Goal: Information Seeking & Learning: Learn about a topic

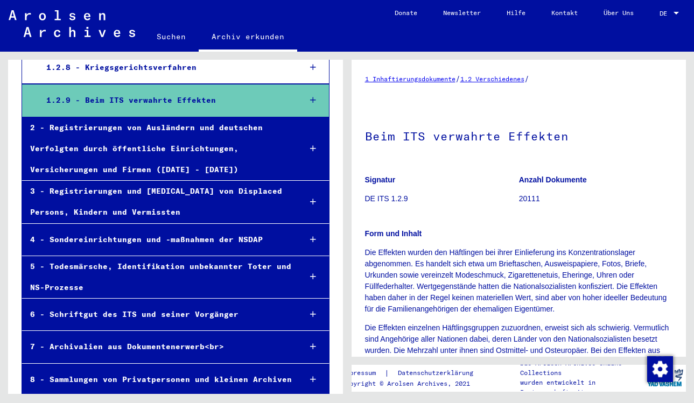
scroll to position [456, 0]
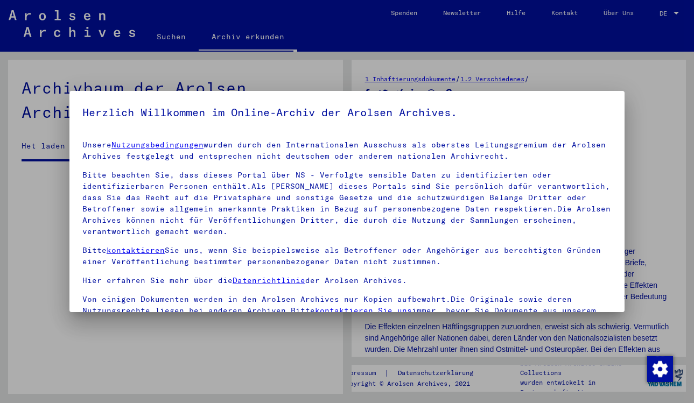
scroll to position [341, 0]
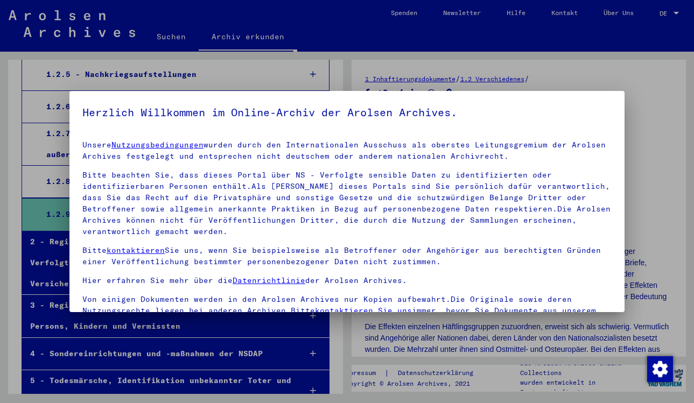
click at [637, 177] on div at bounding box center [347, 201] width 694 height 403
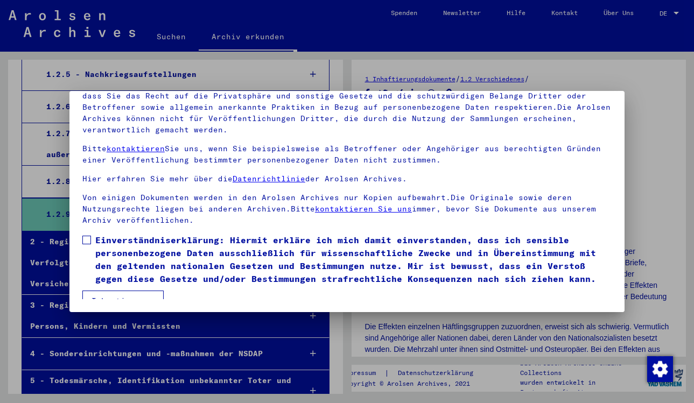
scroll to position [94, 0]
click at [87, 234] on label "Einverständniserklärung: Hiermit erkläre ich mich damit einverstanden, dass ich…" at bounding box center [346, 260] width 529 height 52
click at [107, 291] on button "Ich stimme zu" at bounding box center [122, 301] width 81 height 20
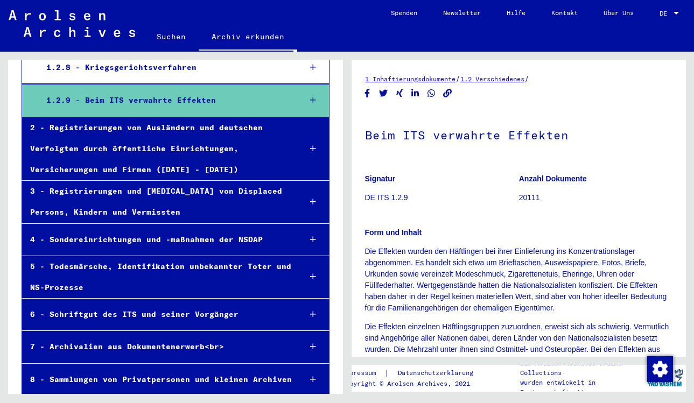
scroll to position [455, 0]
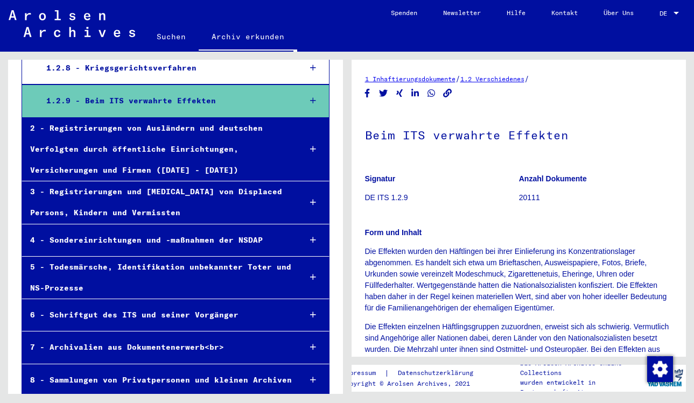
click at [152, 370] on div "8 - Sammlungen von Privatpersonen und kleinen Archiven" at bounding box center [157, 380] width 270 height 21
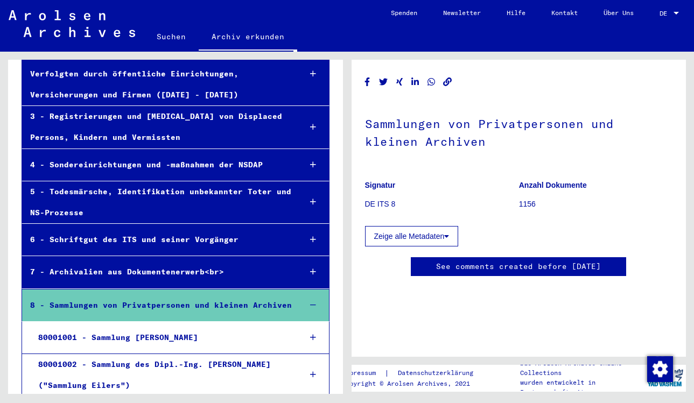
scroll to position [529, 0]
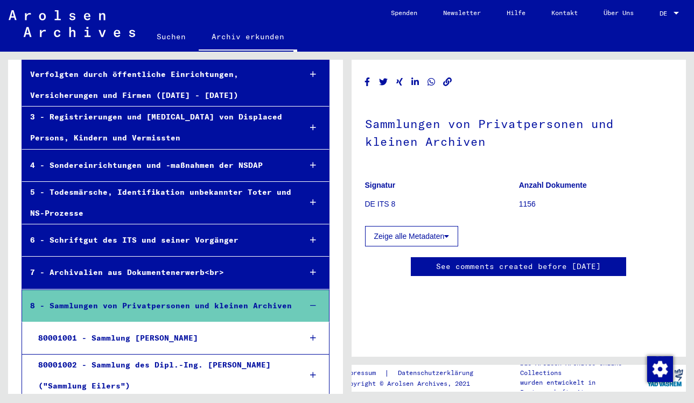
click at [157, 328] on div "80001001 - Sammlung [PERSON_NAME]" at bounding box center [161, 338] width 262 height 21
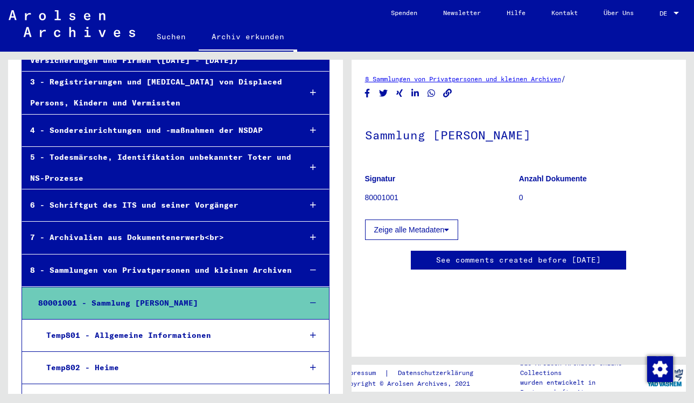
scroll to position [568, 0]
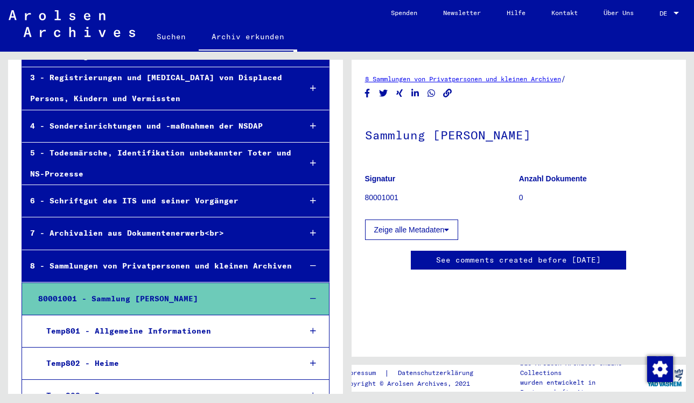
click at [157, 323] on div "Temp801 - Allgemeine Informationen" at bounding box center [165, 331] width 254 height 21
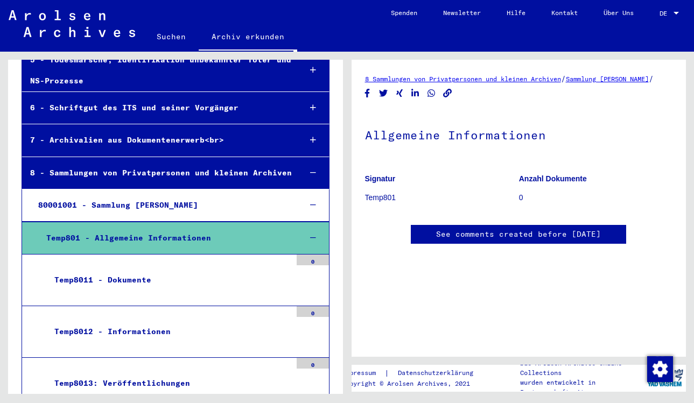
scroll to position [668, 0]
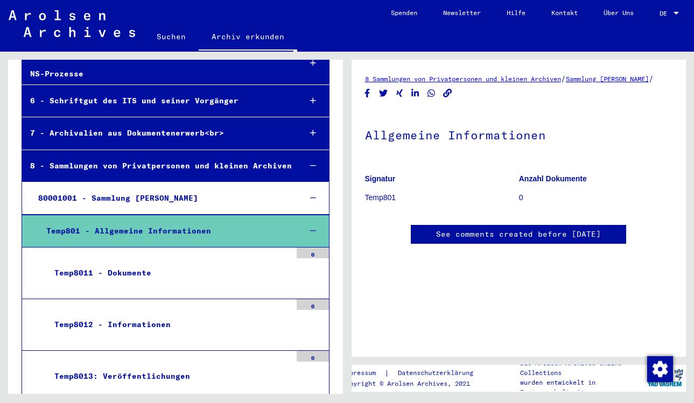
click at [168, 315] on div "Temp8012 - Informationen" at bounding box center [168, 324] width 245 height 21
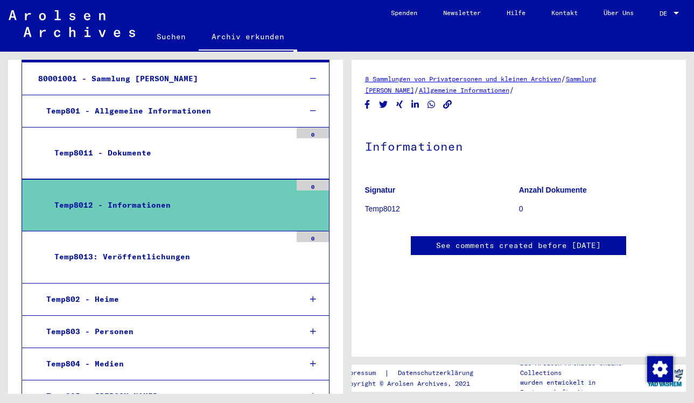
scroll to position [777, 0]
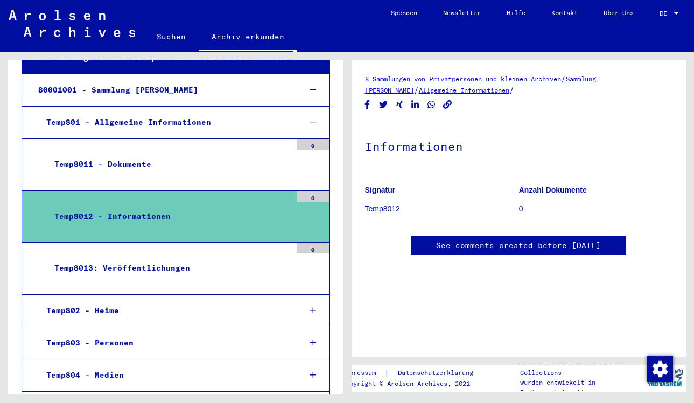
click at [156, 300] on div "Temp802 - Heime" at bounding box center [165, 310] width 254 height 21
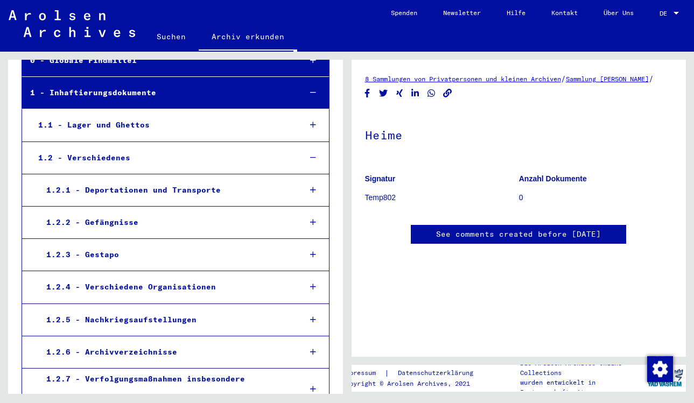
scroll to position [66, 0]
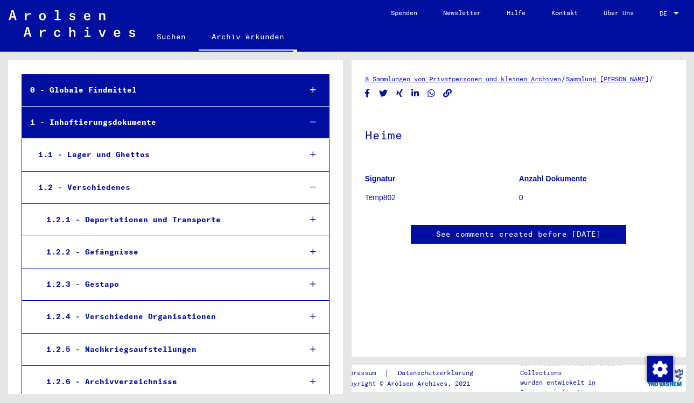
click at [75, 25] on img at bounding box center [72, 23] width 126 height 27
